Goal: Navigation & Orientation: Find specific page/section

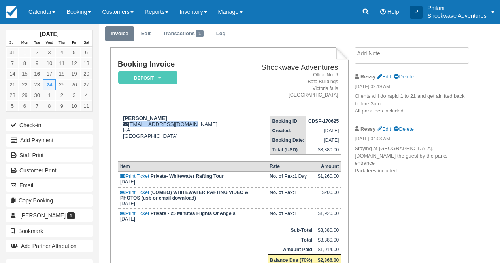
scroll to position [25, 0]
click at [243, 97] on address "Office [STREET_ADDRESS]" at bounding box center [290, 85] width 95 height 27
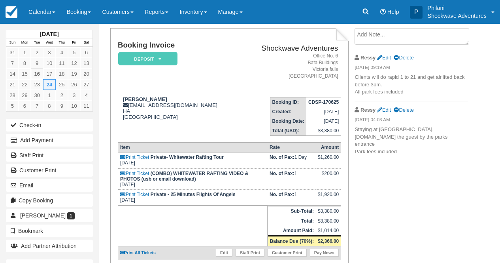
scroll to position [0, 0]
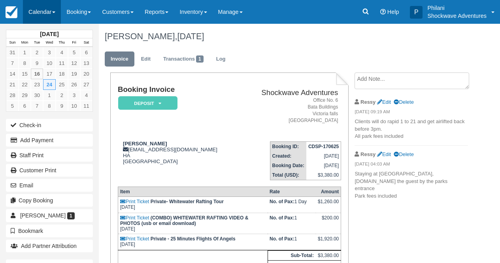
click at [45, 10] on link "Calendar" at bounding box center [42, 12] width 38 height 24
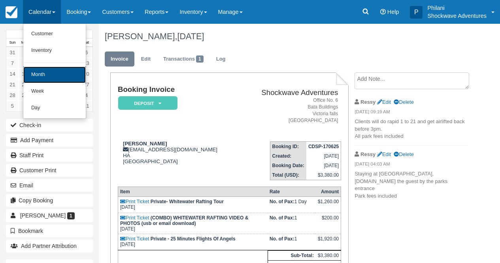
click at [54, 80] on link "Month" at bounding box center [54, 74] width 62 height 17
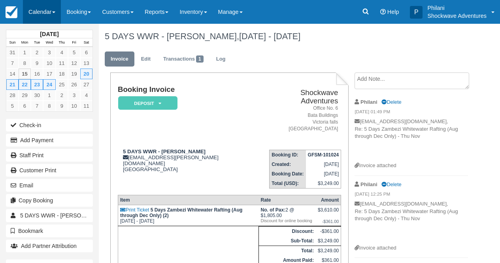
click at [51, 12] on link "Calendar" at bounding box center [42, 12] width 38 height 24
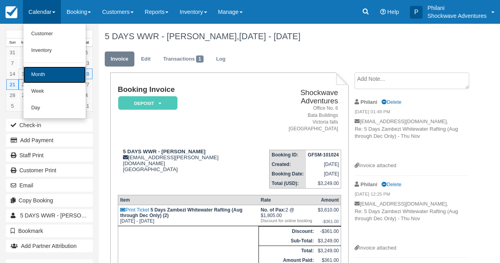
click at [59, 74] on link "Month" at bounding box center [54, 74] width 62 height 17
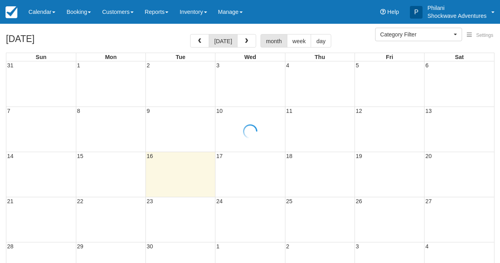
select select
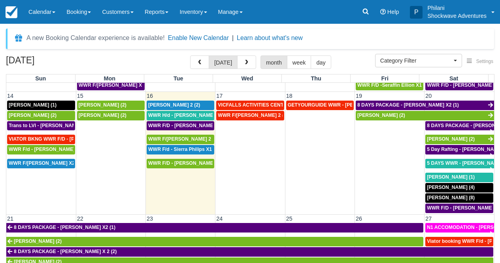
scroll to position [235, 0]
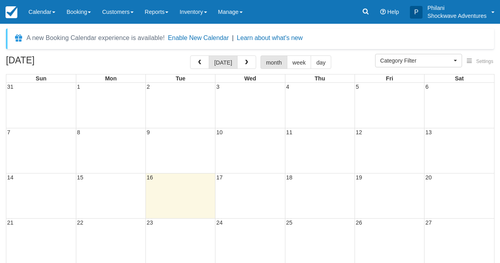
select select
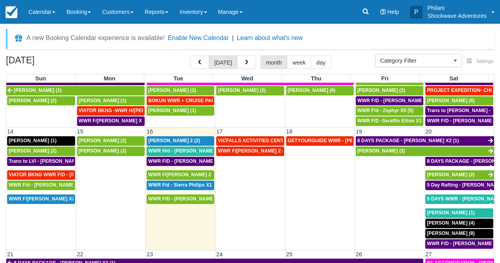
scroll to position [249, 0]
